Goal: Information Seeking & Learning: Learn about a topic

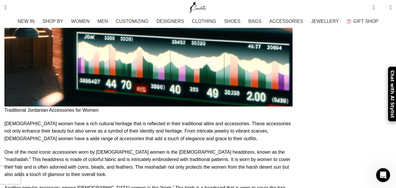
scroll to position [1594, 0]
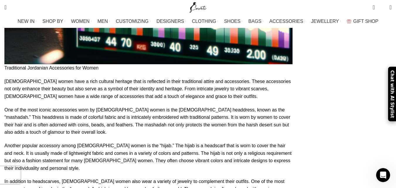
scroll to position [1635, 0]
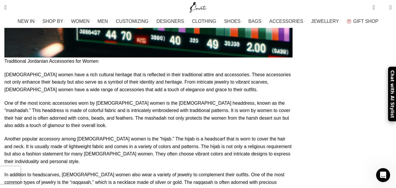
drag, startPoint x: 22, startPoint y: 78, endPoint x: 143, endPoint y: 95, distance: 122.3
copy p "The traditional dress for women in [GEOGRAPHIC_DATA] is the “abaya.” This is a …"
